Goal: Task Accomplishment & Management: Manage account settings

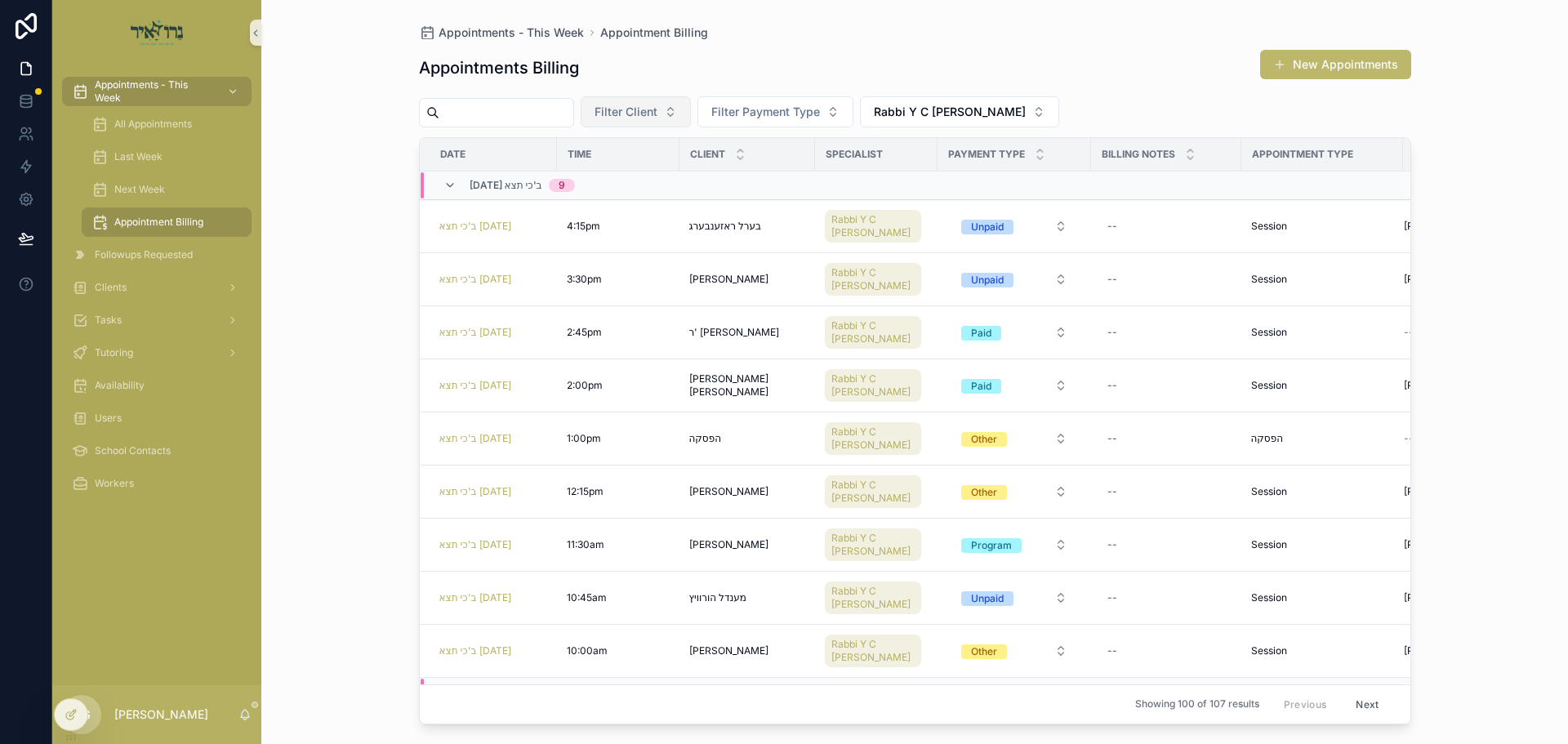
click at [684, 102] on button "Filter Client" at bounding box center [636, 111] width 110 height 31
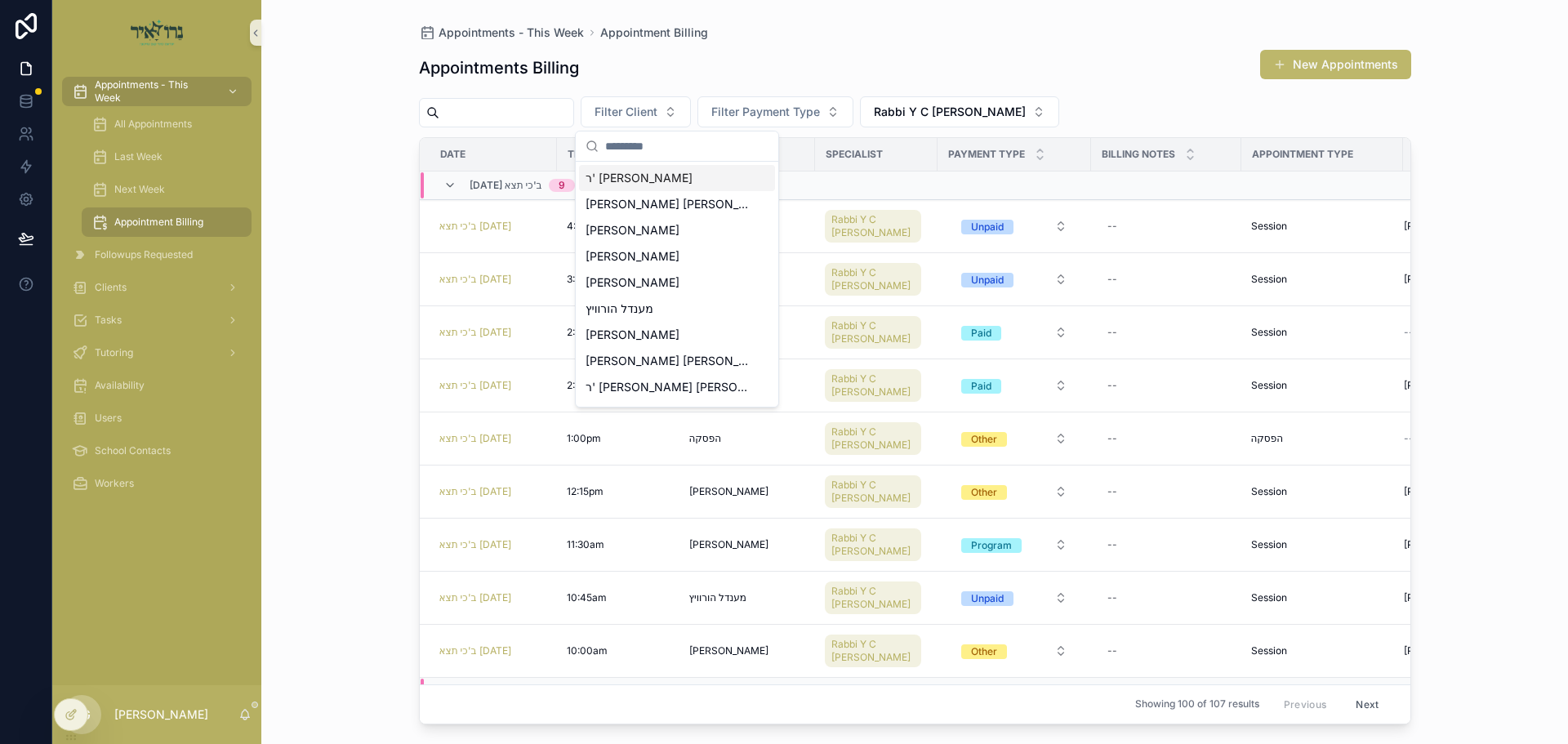
click at [648, 145] on input "scrollable content" at bounding box center [686, 145] width 163 height 29
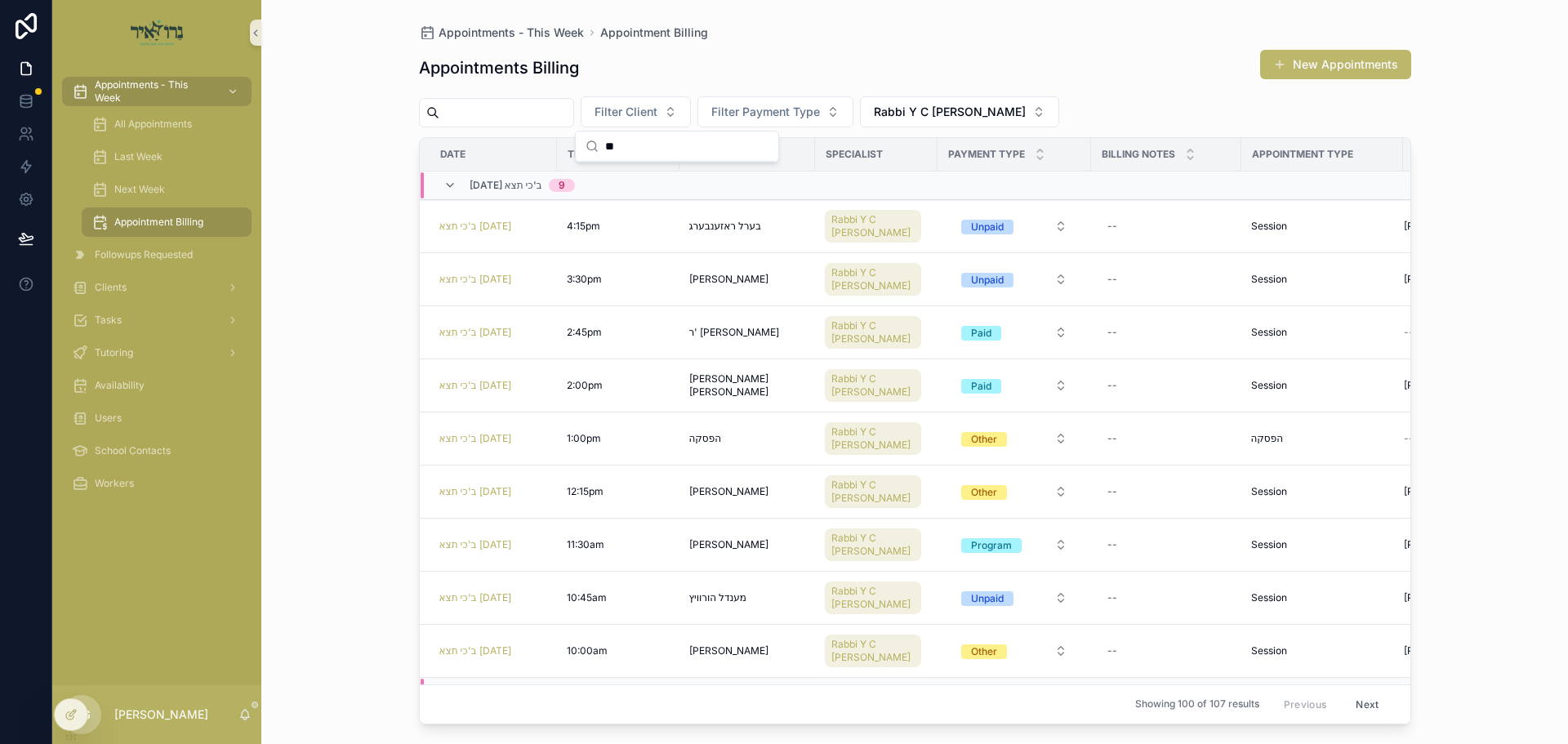
type input "*"
type input "********"
click at [683, 184] on div "[PERSON_NAME]" at bounding box center [677, 178] width 196 height 26
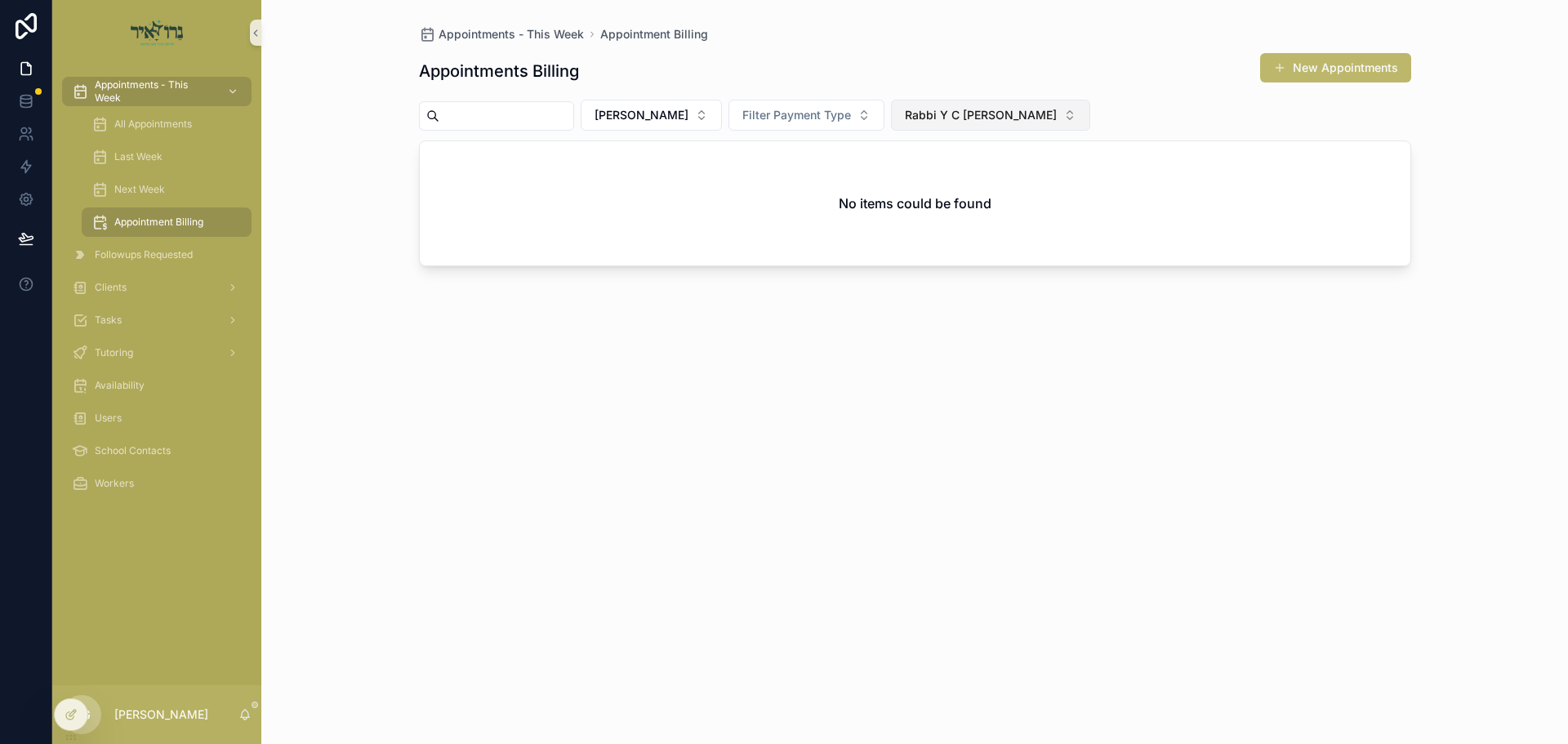
click at [1026, 116] on span "Rabbi Y C [PERSON_NAME]" at bounding box center [981, 115] width 152 height 16
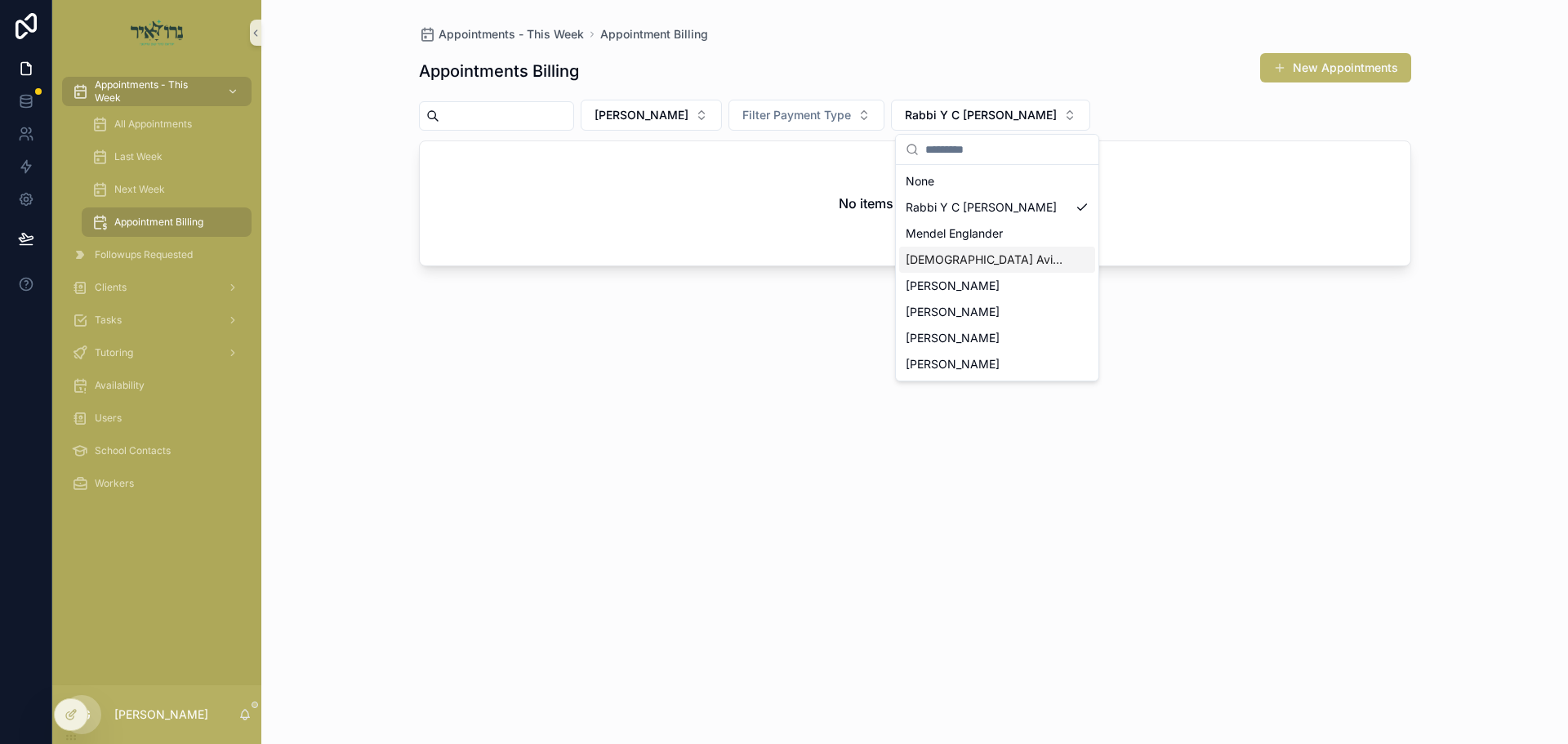
click at [969, 261] on span "[DEMOGRAPHIC_DATA] Avigder [PERSON_NAME]" at bounding box center [987, 260] width 163 height 16
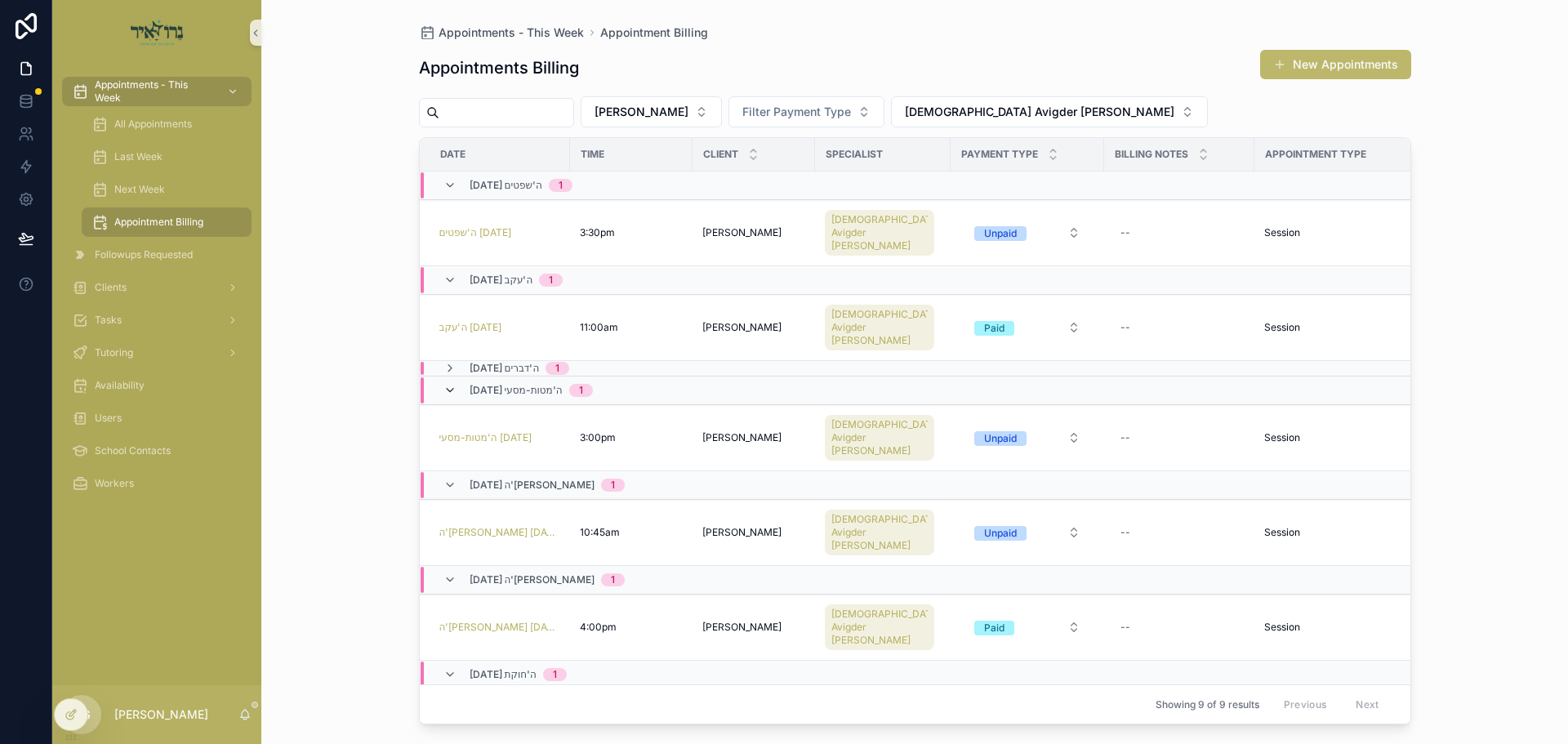
click at [453, 384] on icon "scrollable content" at bounding box center [449, 390] width 13 height 13
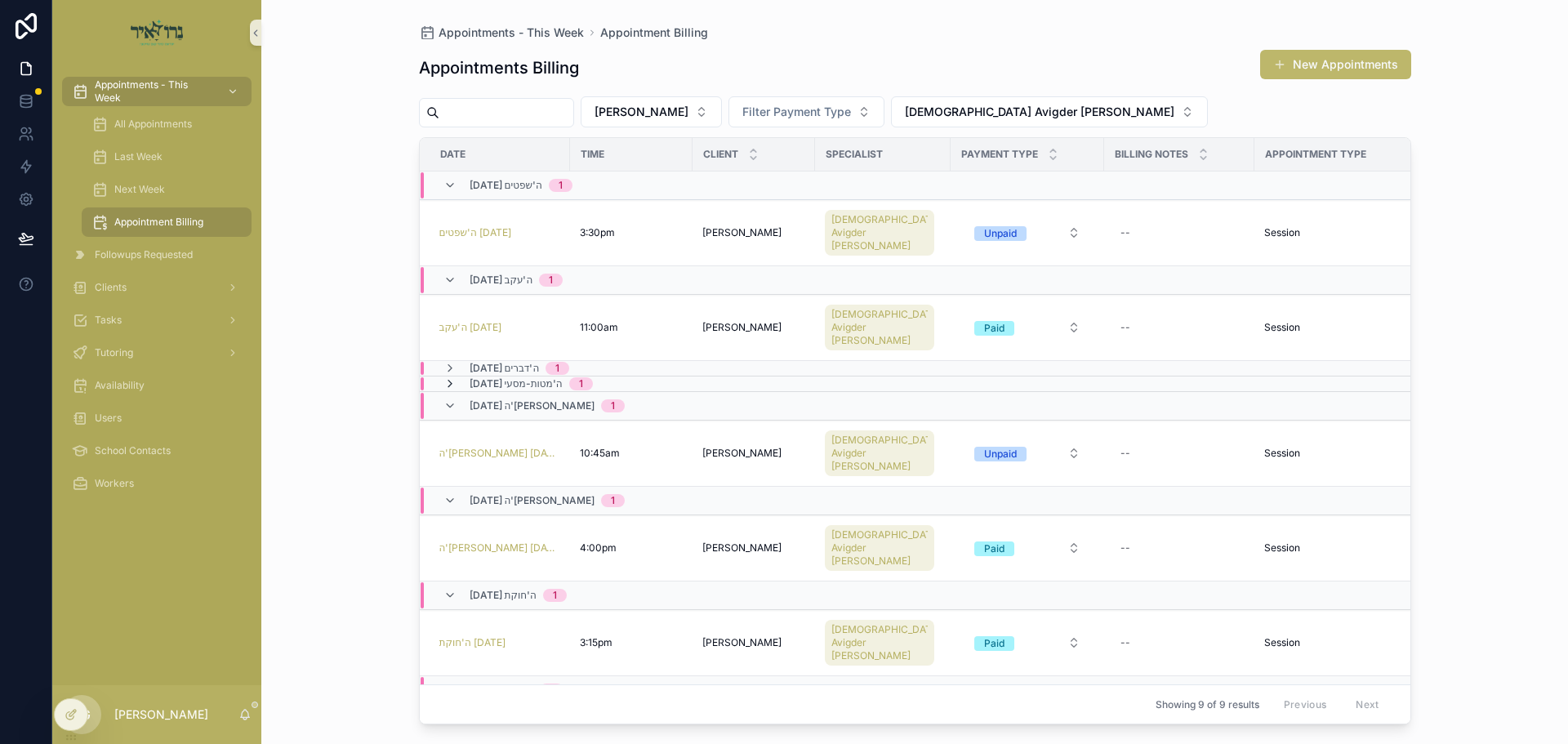
click at [450, 377] on icon "scrollable content" at bounding box center [449, 383] width 13 height 13
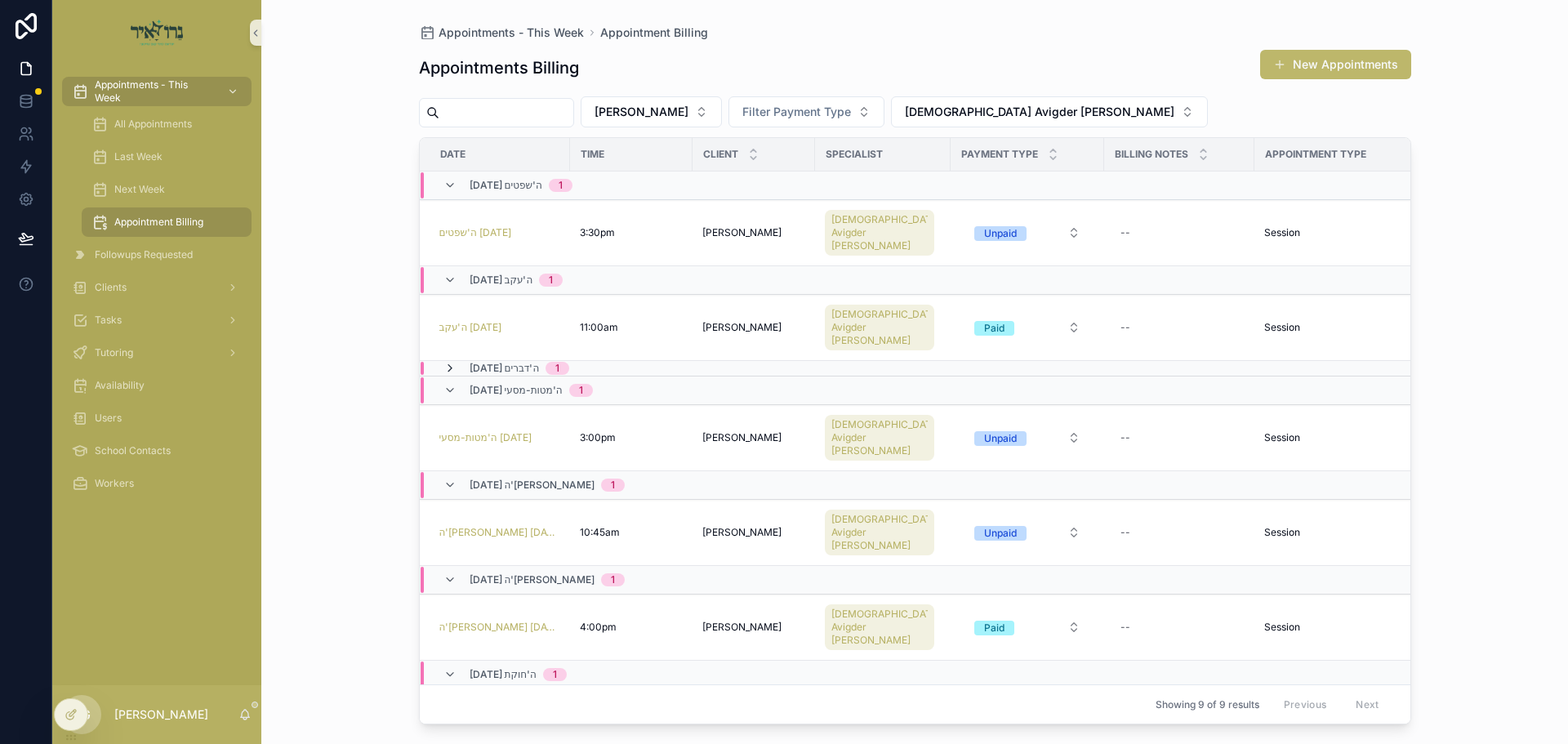
click at [452, 362] on icon "scrollable content" at bounding box center [449, 368] width 13 height 13
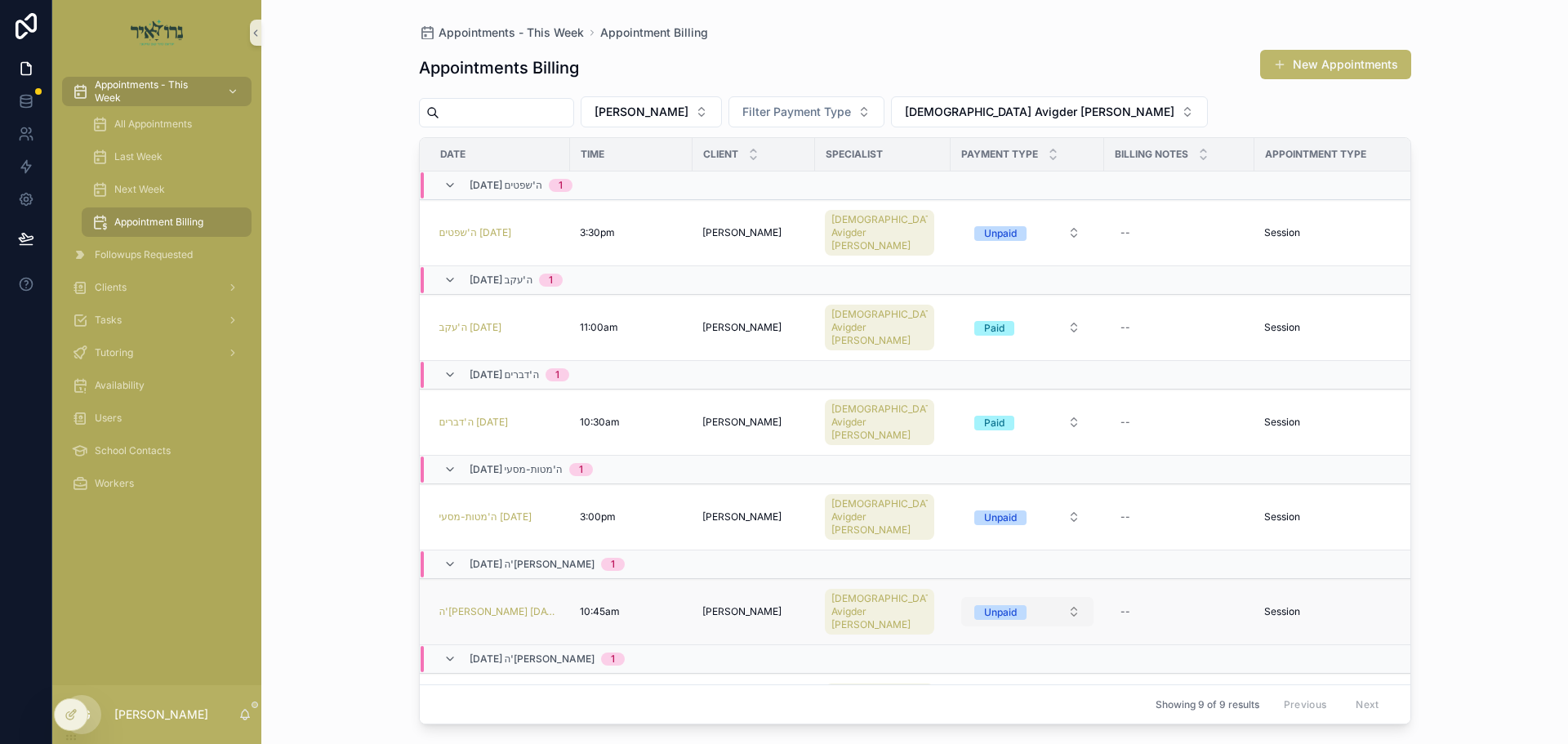
click at [1051, 597] on button "Unpaid" at bounding box center [1027, 611] width 132 height 29
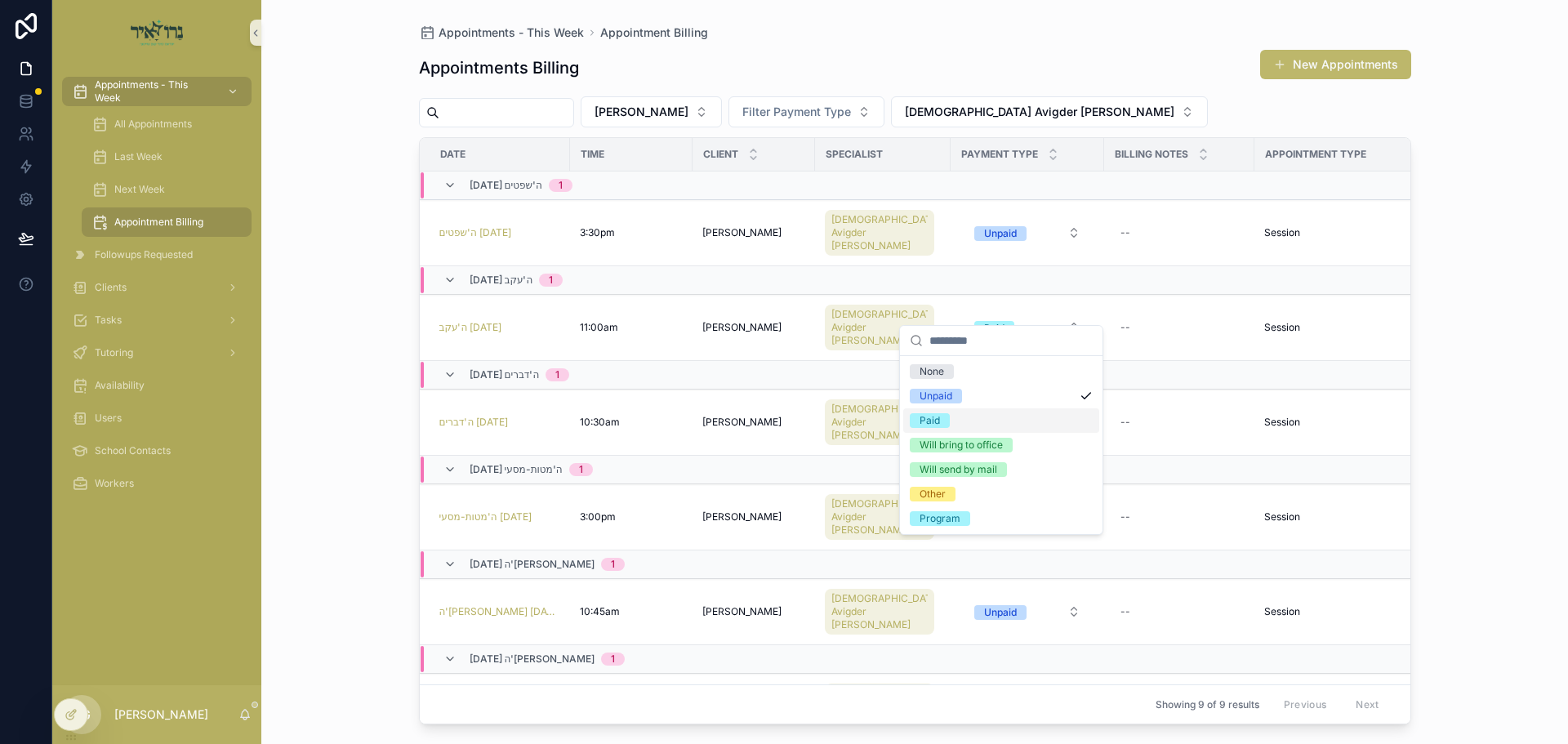
click at [929, 418] on div "Paid" at bounding box center [930, 420] width 20 height 15
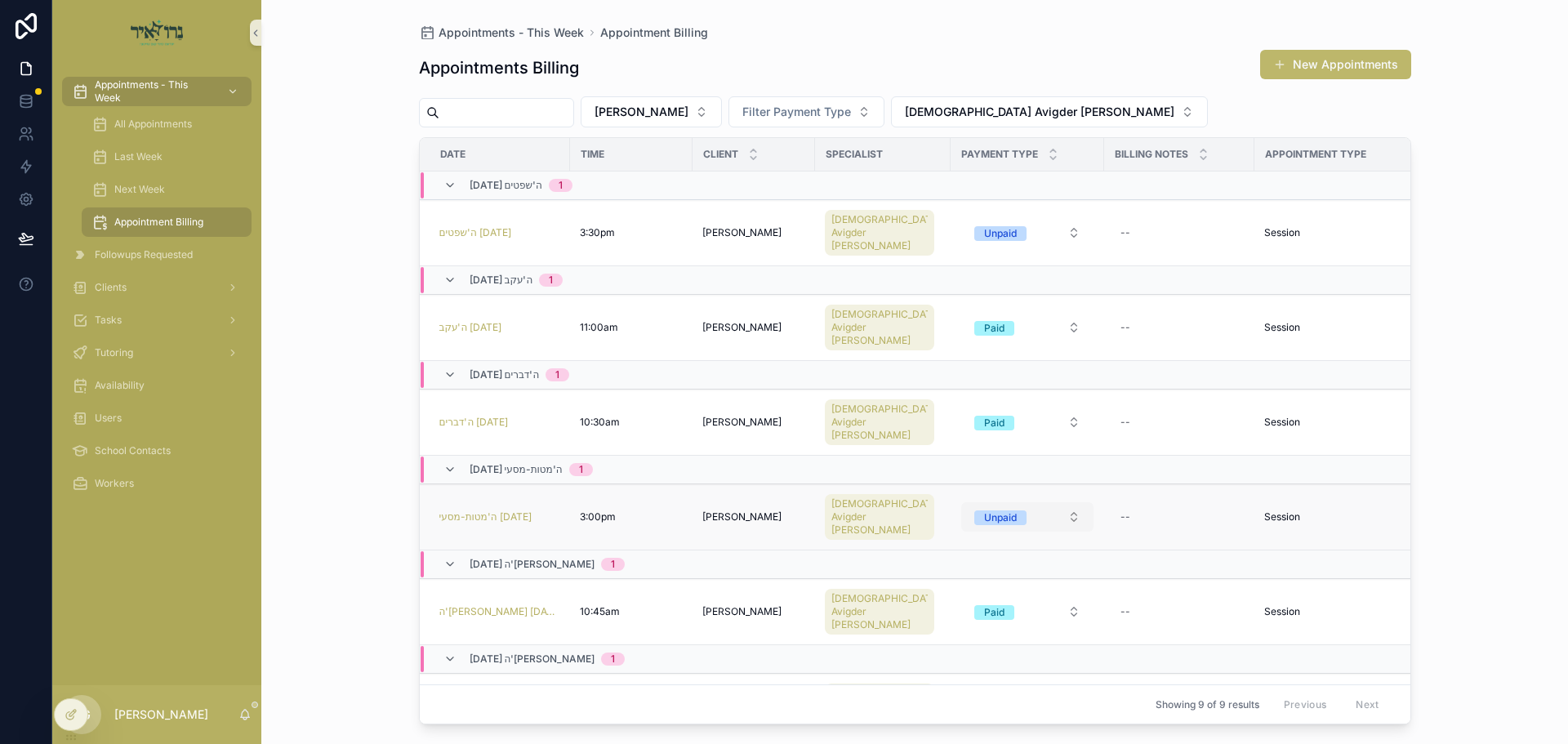
click at [1049, 502] on button "Unpaid" at bounding box center [1027, 516] width 132 height 29
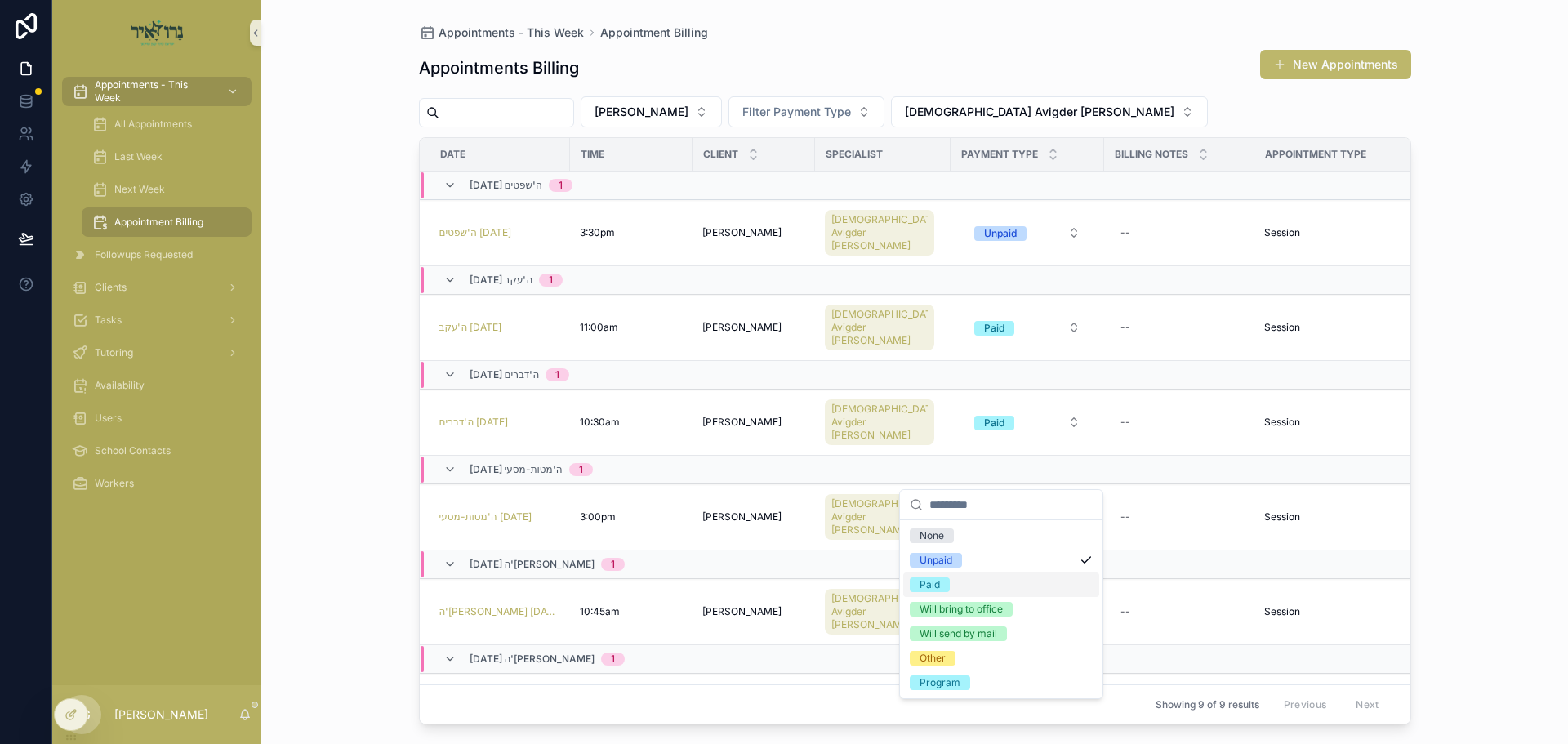
click at [933, 588] on div "Paid" at bounding box center [930, 584] width 20 height 15
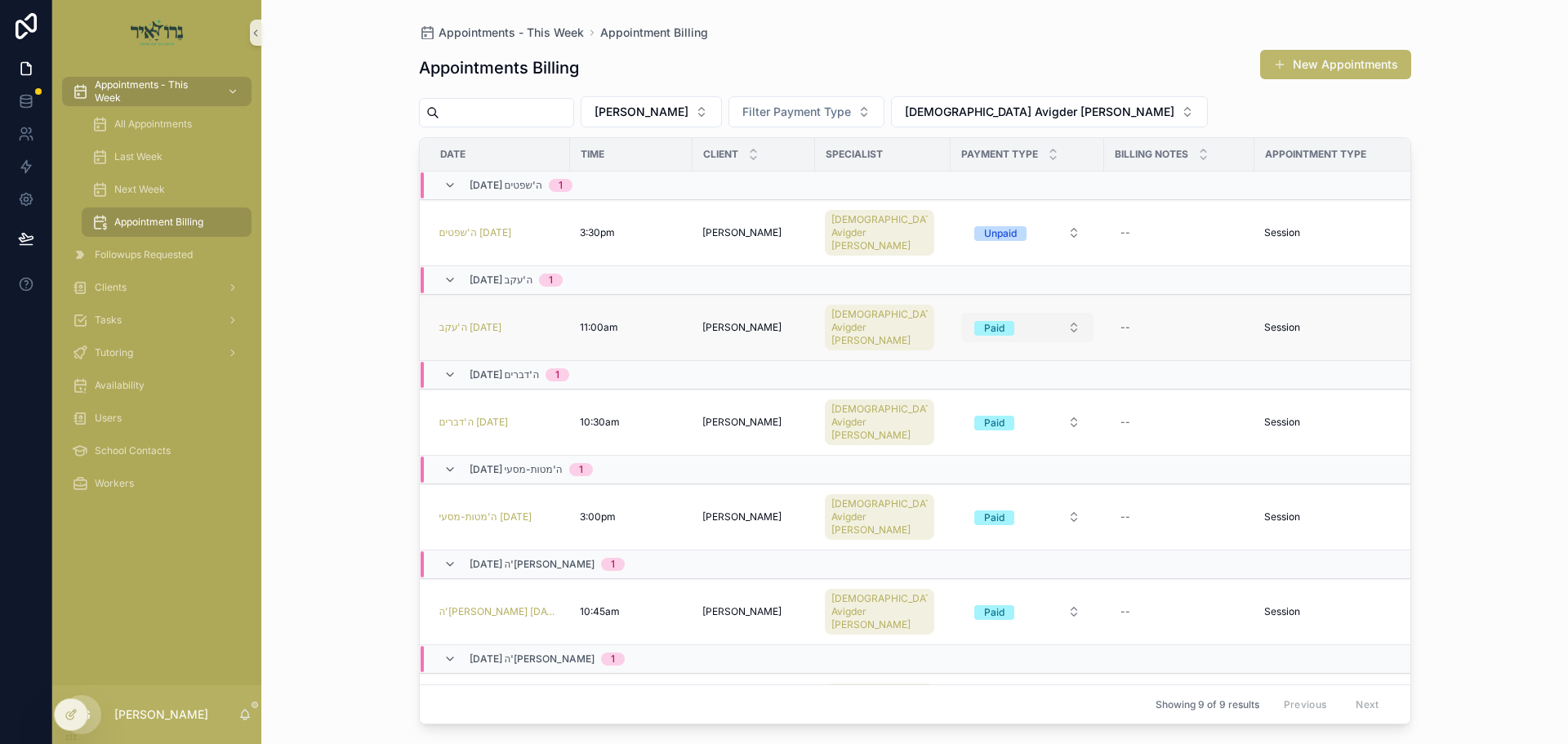
click at [1049, 313] on button "Paid" at bounding box center [1027, 327] width 132 height 29
click at [1045, 313] on button "Paid" at bounding box center [1027, 327] width 132 height 29
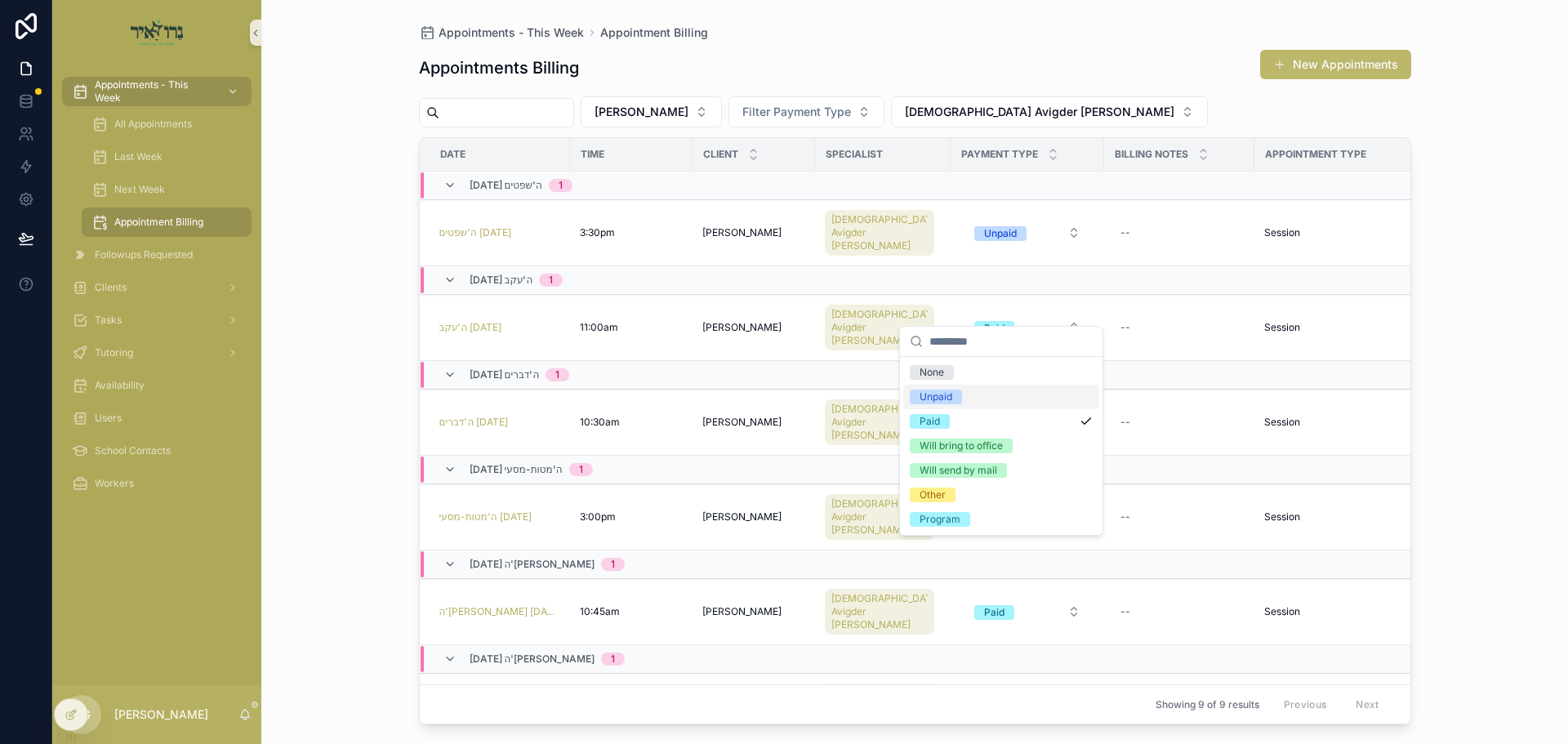
click at [946, 397] on div "Unpaid" at bounding box center [936, 397] width 33 height 15
